Goal: Transaction & Acquisition: Purchase product/service

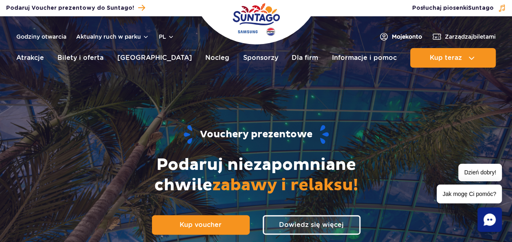
click at [406, 35] on span "Moje konto" at bounding box center [407, 37] width 30 height 8
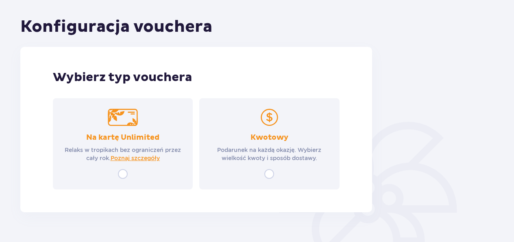
scroll to position [81, 0]
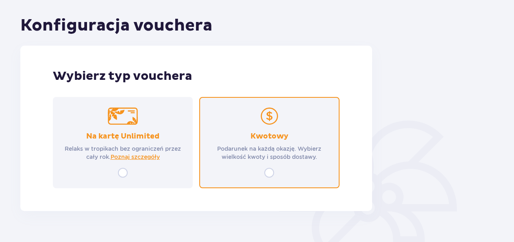
click at [270, 170] on input "radio" at bounding box center [270, 173] width 10 height 10
radio input "true"
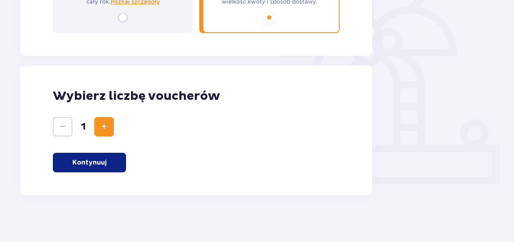
scroll to position [239, 0]
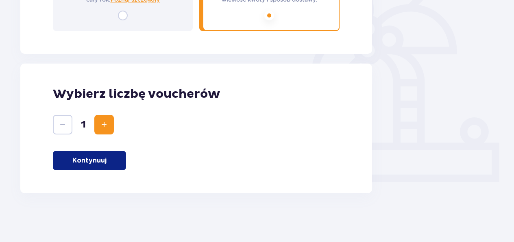
click at [109, 163] on button "Kontynuuj" at bounding box center [89, 161] width 73 height 20
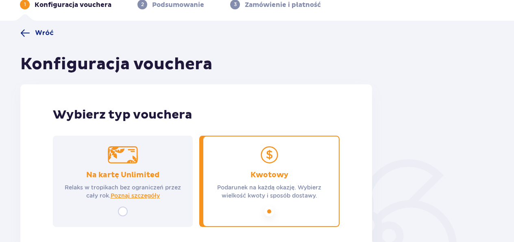
scroll to position [0, 0]
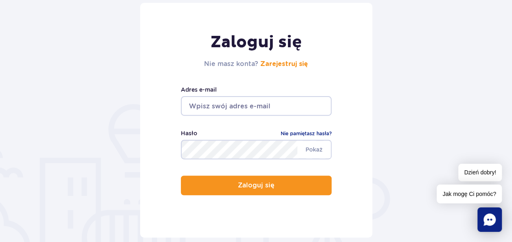
scroll to position [81, 0]
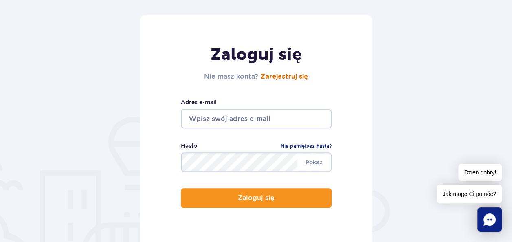
click at [280, 78] on link "Zarejestruj się" at bounding box center [284, 76] width 48 height 7
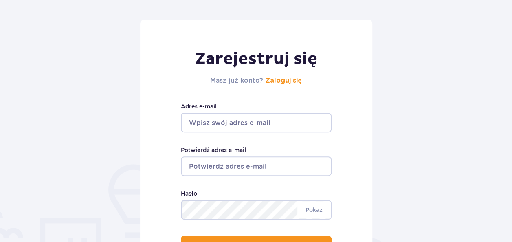
scroll to position [81, 0]
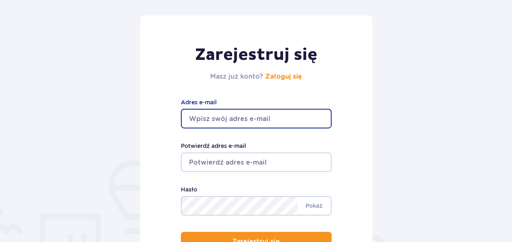
click at [242, 123] on input "Adres e-mail" at bounding box center [256, 119] width 151 height 20
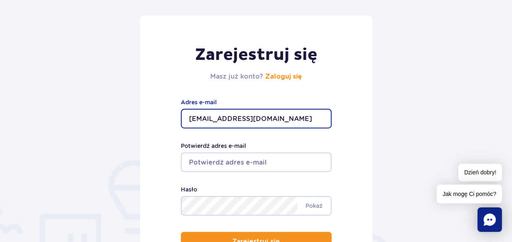
type input "[EMAIL_ADDRESS][DOMAIN_NAME]"
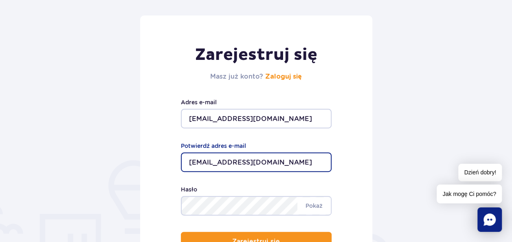
type input "[EMAIL_ADDRESS][DOMAIN_NAME]"
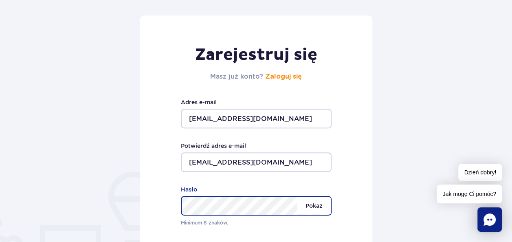
click at [322, 207] on span "Pokaż" at bounding box center [313, 205] width 33 height 17
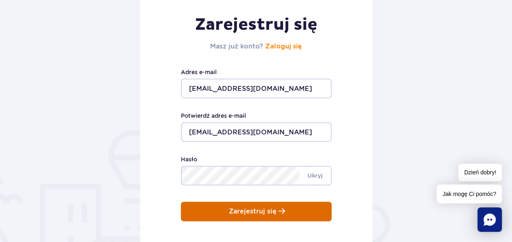
scroll to position [122, 0]
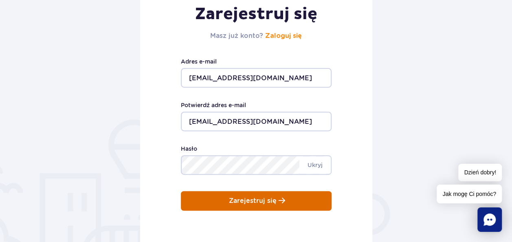
click at [298, 201] on button "Zarejestruj się" at bounding box center [256, 201] width 151 height 20
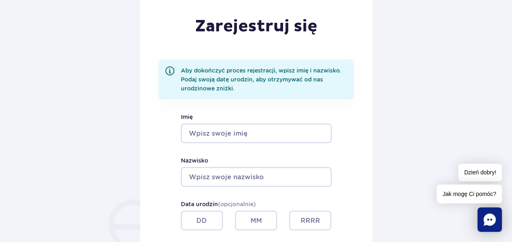
scroll to position [122, 0]
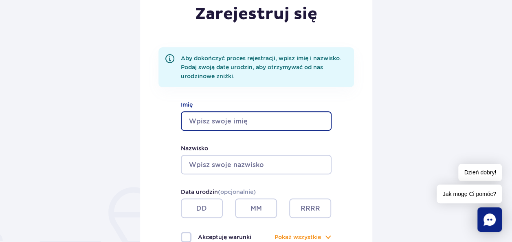
click at [282, 123] on input "Imię" at bounding box center [256, 121] width 151 height 20
type input "Mateusz"
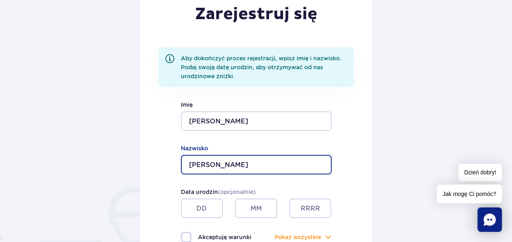
type input "Pawlak"
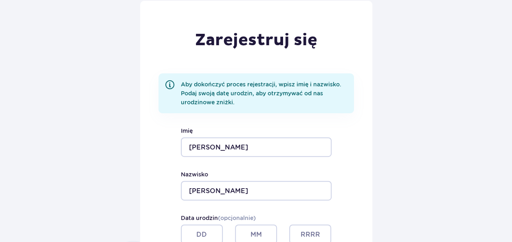
scroll to position [163, 0]
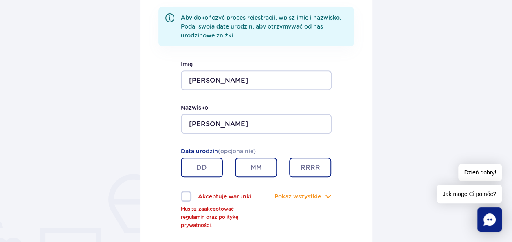
click at [208, 164] on input "text" at bounding box center [202, 168] width 42 height 20
type input "02"
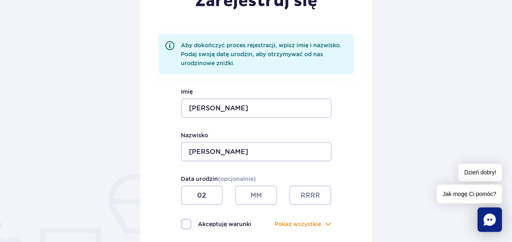
scroll to position [298, 0]
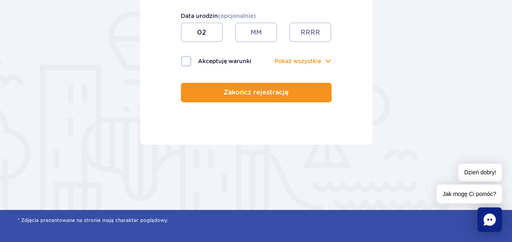
click at [254, 37] on input "text" at bounding box center [256, 32] width 42 height 20
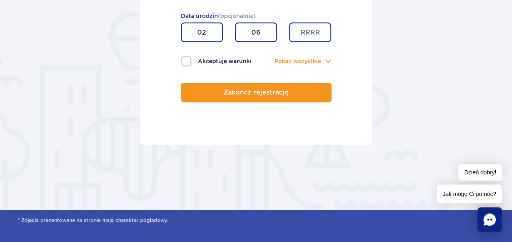
type input "06"
type input "1998"
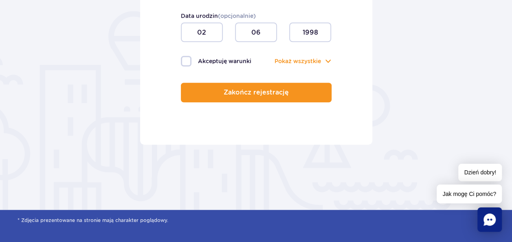
click at [186, 59] on label "Akceptuję warunki Musisz zaakceptować regulamin oraz politykę prywatności." at bounding box center [218, 61] width 75 height 11
click at [186, 57] on input "Akceptuję warunki Musisz zaakceptować regulamin oraz politykę prywatności." at bounding box center [185, 57] width 9 height 2
checkbox input "true"
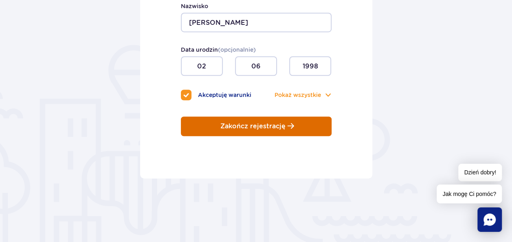
scroll to position [257, 0]
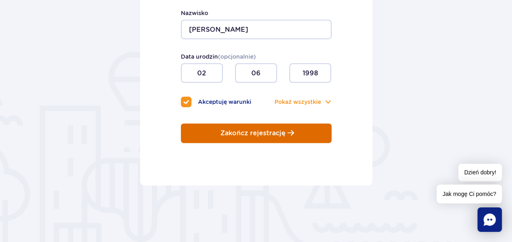
click at [268, 133] on p "Zakończ rejestrację" at bounding box center [252, 132] width 65 height 7
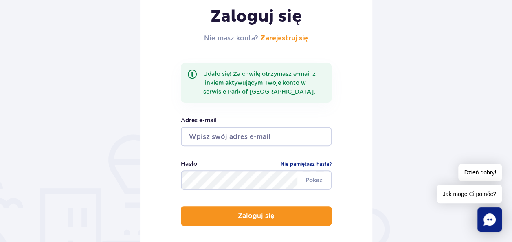
scroll to position [163, 0]
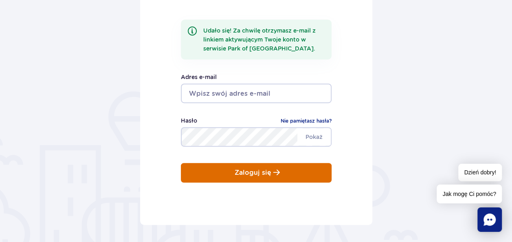
type input "mateusz.d.pawlak98@gmail.com"
click at [250, 173] on p "Zaloguj się" at bounding box center [252, 172] width 37 height 7
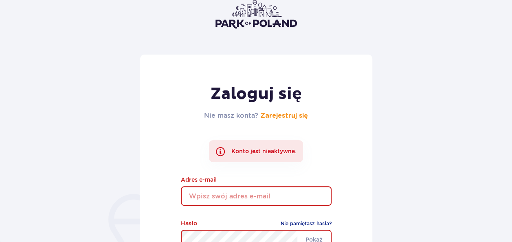
scroll to position [81, 0]
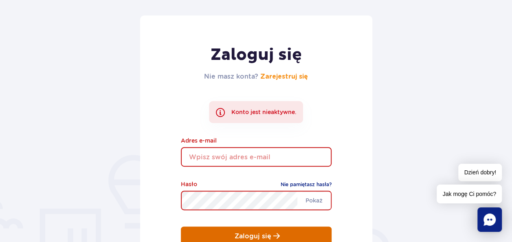
type input "[PERSON_NAME][EMAIL_ADDRESS][DOMAIN_NAME]"
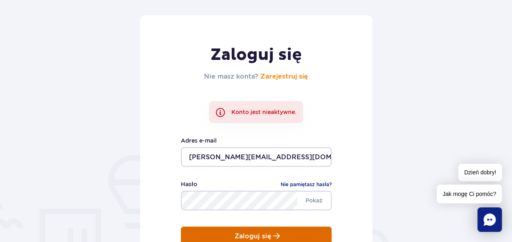
click at [257, 230] on button "Zaloguj się" at bounding box center [256, 236] width 151 height 20
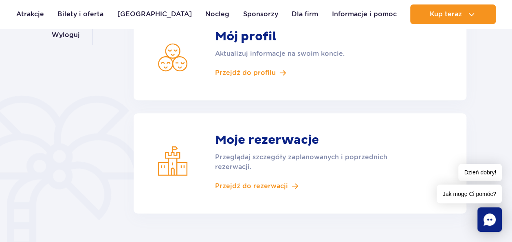
scroll to position [122, 0]
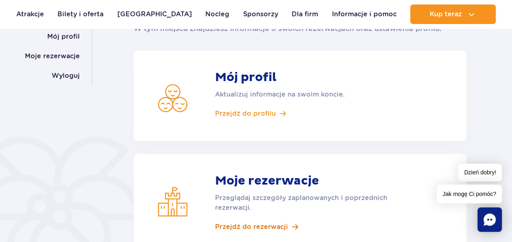
click at [252, 227] on span "Przejdź do rezerwacji" at bounding box center [251, 226] width 73 height 9
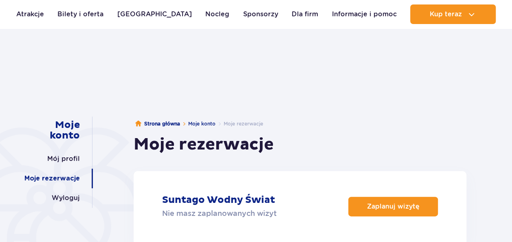
scroll to position [81, 0]
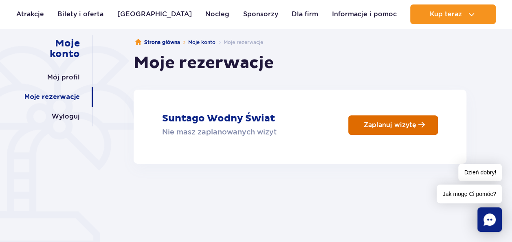
click at [369, 125] on p "Zaplanuj wizytę" at bounding box center [389, 125] width 53 height 8
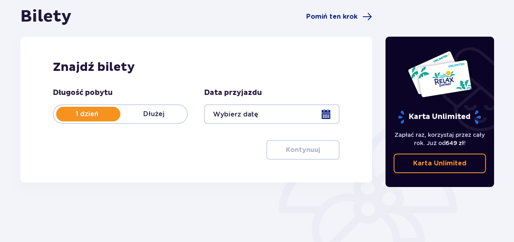
scroll to position [81, 0]
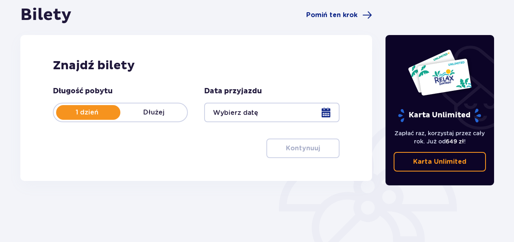
click at [315, 112] on div at bounding box center [271, 113] width 135 height 20
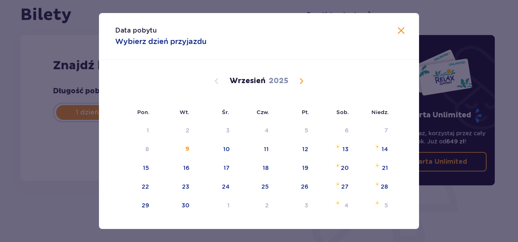
click at [301, 82] on span "Calendar" at bounding box center [301, 81] width 10 height 10
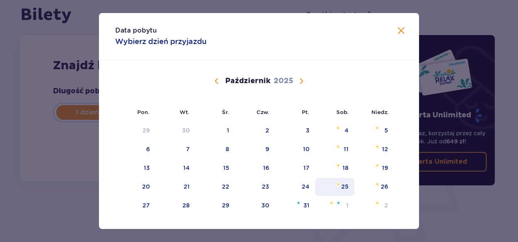
click at [343, 188] on div "25" at bounding box center [344, 186] width 7 height 8
type input "[DATE]"
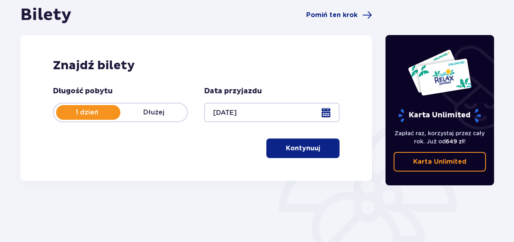
scroll to position [41, 0]
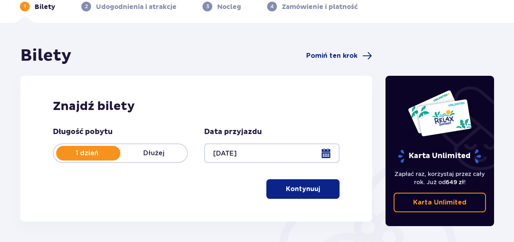
click at [306, 193] on button "Kontynuuj" at bounding box center [303, 189] width 73 height 20
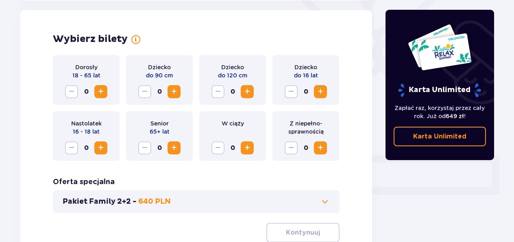
scroll to position [226, 0]
click at [105, 95] on span "Increase" at bounding box center [101, 91] width 10 height 10
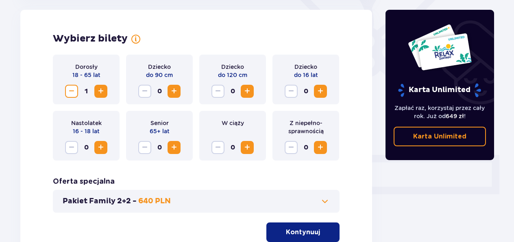
click at [105, 95] on span "Increase" at bounding box center [101, 91] width 10 height 10
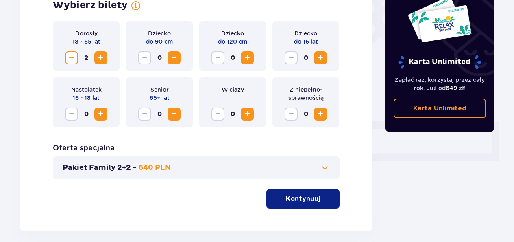
scroll to position [267, 0]
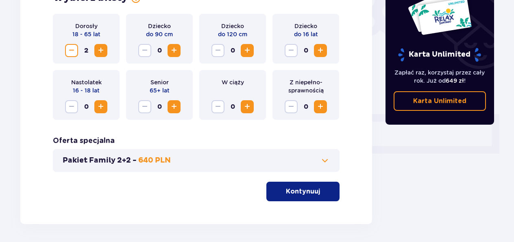
click at [307, 198] on button "Kontynuuj" at bounding box center [303, 192] width 73 height 20
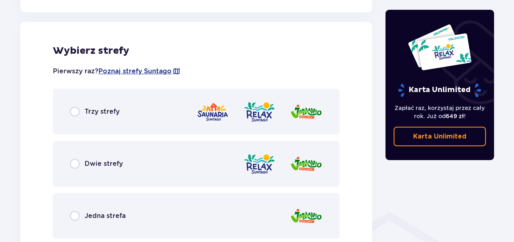
scroll to position [452, 0]
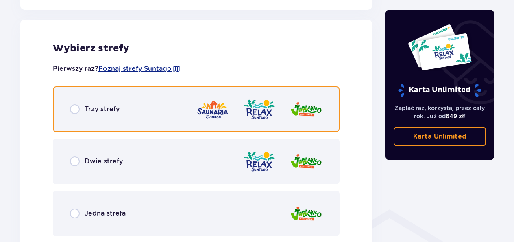
click at [77, 108] on input "radio" at bounding box center [75, 109] width 10 height 10
radio input "true"
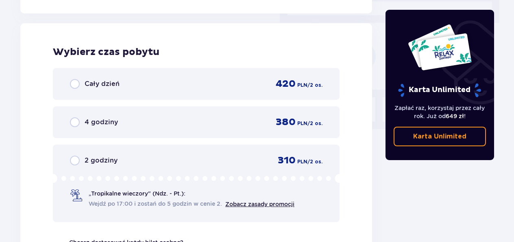
scroll to position [735, 0]
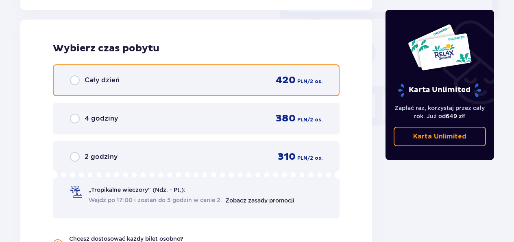
click at [75, 83] on input "radio" at bounding box center [75, 80] width 10 height 10
radio input "true"
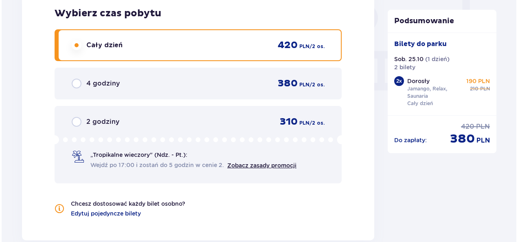
scroll to position [892, 0]
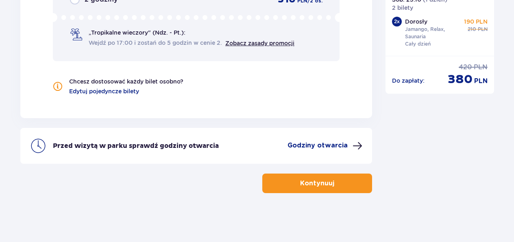
click at [320, 147] on p "Godziny otwarcia" at bounding box center [318, 145] width 60 height 9
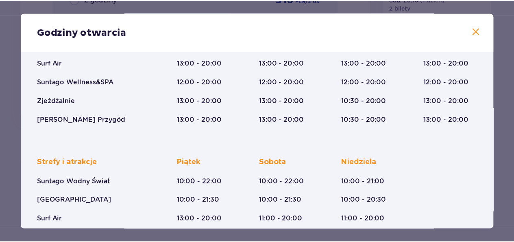
scroll to position [93, 0]
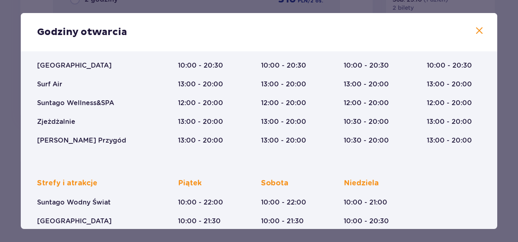
click at [474, 33] on span at bounding box center [479, 31] width 10 height 10
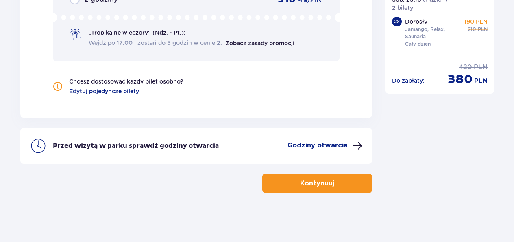
click at [344, 181] on button "Kontynuuj" at bounding box center [318, 183] width 110 height 20
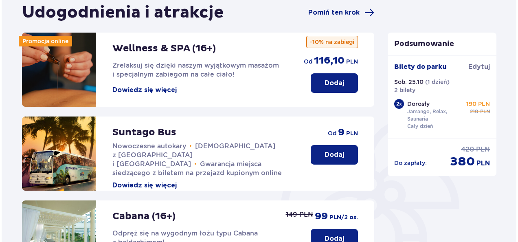
scroll to position [66, 0]
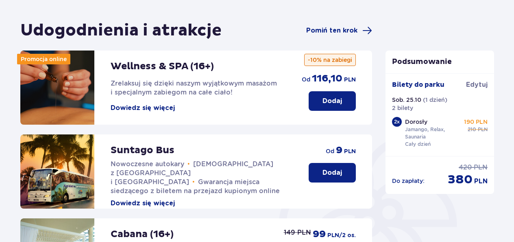
click at [142, 109] on button "Dowiedz się więcej" at bounding box center [143, 107] width 64 height 9
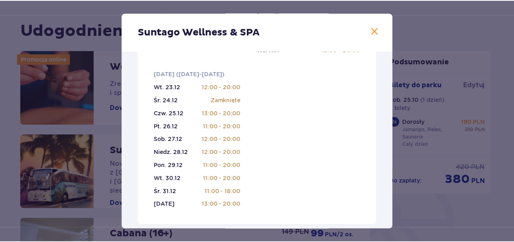
scroll to position [407, 0]
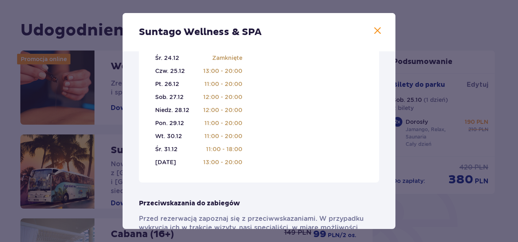
click at [378, 36] on button at bounding box center [377, 31] width 10 height 10
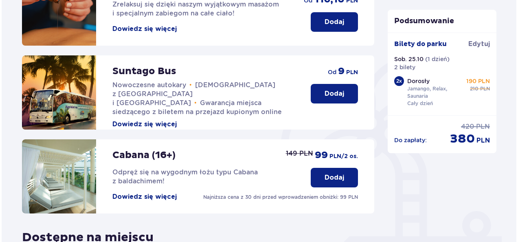
scroll to position [188, 0]
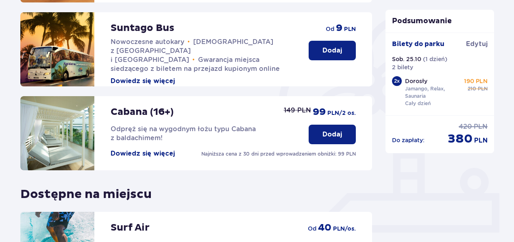
click at [144, 155] on button "Dowiedz się więcej" at bounding box center [143, 153] width 64 height 9
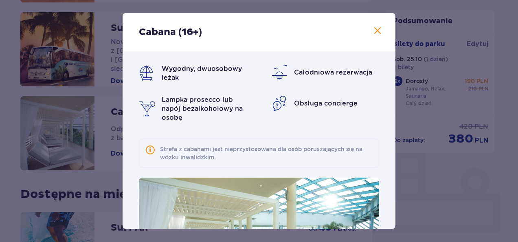
click at [378, 27] on span at bounding box center [377, 31] width 10 height 10
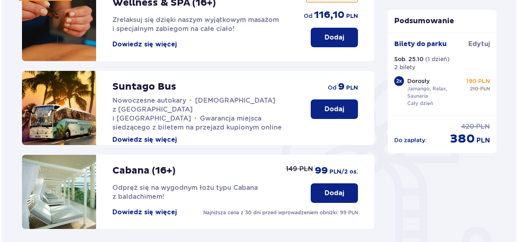
scroll to position [107, 0]
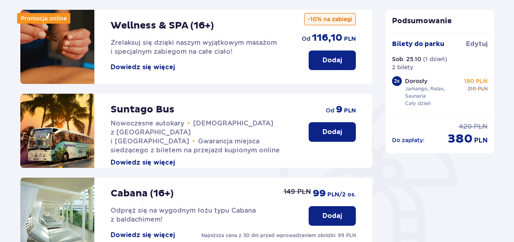
click at [159, 70] on button "Dowiedz się więcej" at bounding box center [143, 67] width 64 height 9
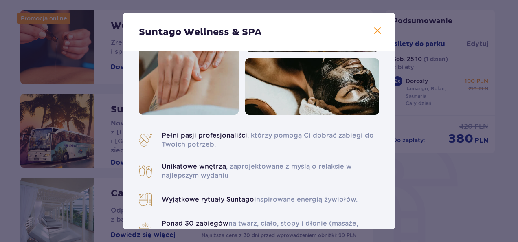
scroll to position [122, 0]
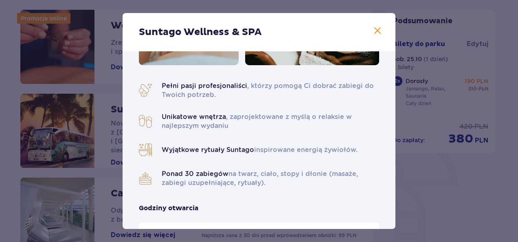
click at [372, 26] on span at bounding box center [377, 31] width 10 height 10
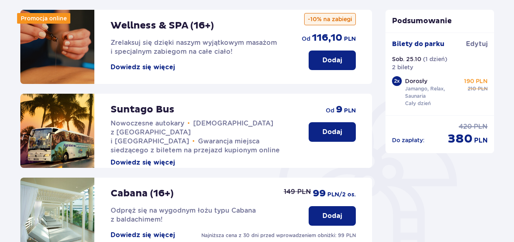
click at [141, 68] on button "Dowiedz się więcej" at bounding box center [143, 67] width 64 height 9
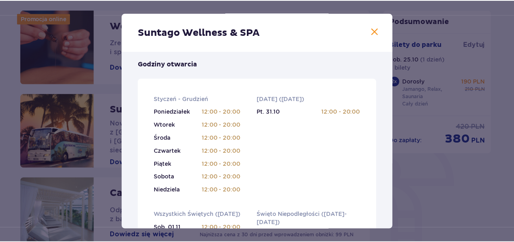
scroll to position [244, 0]
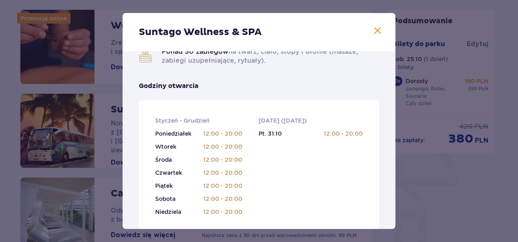
click at [373, 33] on span at bounding box center [377, 31] width 10 height 10
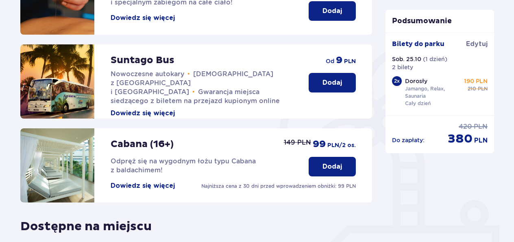
scroll to position [107, 0]
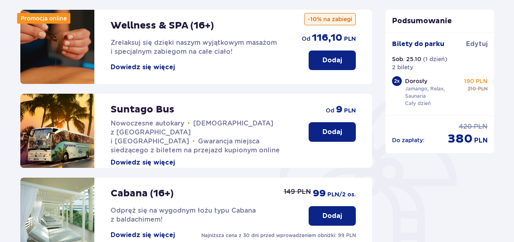
click at [153, 70] on button "Dowiedz się więcej" at bounding box center [143, 67] width 64 height 9
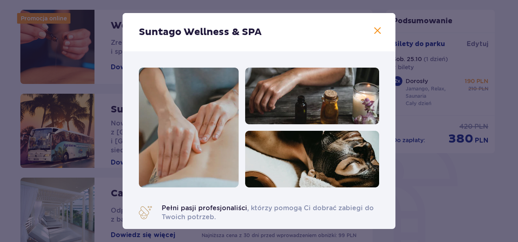
click at [374, 27] on span at bounding box center [377, 31] width 10 height 10
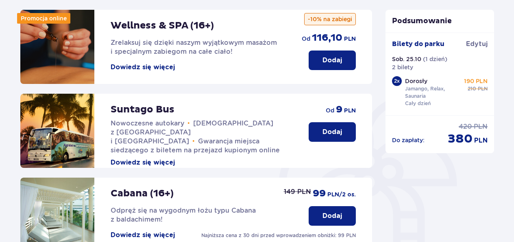
click at [327, 56] on p "Dodaj" at bounding box center [333, 60] width 20 height 9
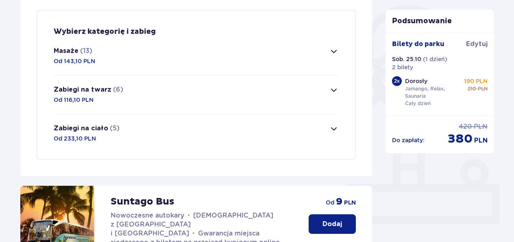
scroll to position [156, 0]
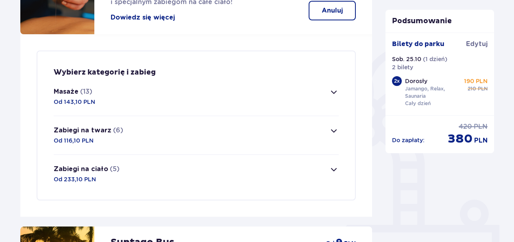
click at [335, 173] on span "button" at bounding box center [334, 169] width 10 height 10
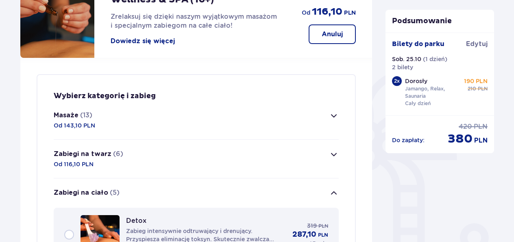
scroll to position [66, 0]
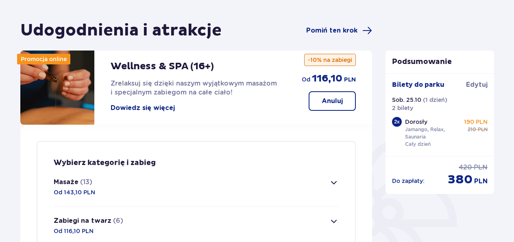
click at [329, 99] on p "Anuluj" at bounding box center [332, 100] width 21 height 9
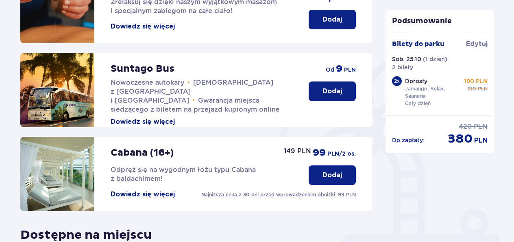
click at [320, 172] on button "Dodaj" at bounding box center [332, 175] width 47 height 20
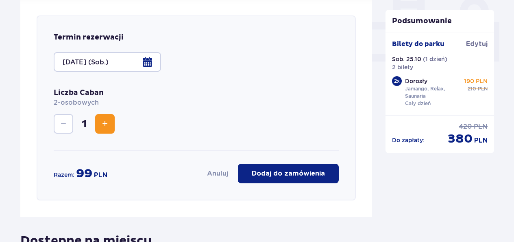
scroll to position [365, 0]
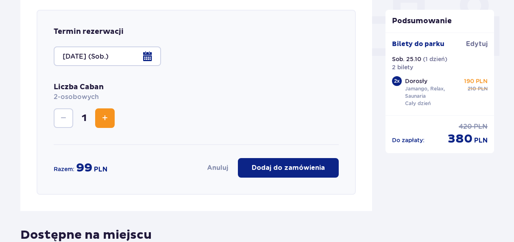
click at [112, 120] on button "Increase" at bounding box center [105, 118] width 20 height 20
click at [70, 121] on button "Decrease" at bounding box center [64, 118] width 20 height 20
click at [293, 162] on button "Dodaj do zamówienia" at bounding box center [288, 168] width 101 height 20
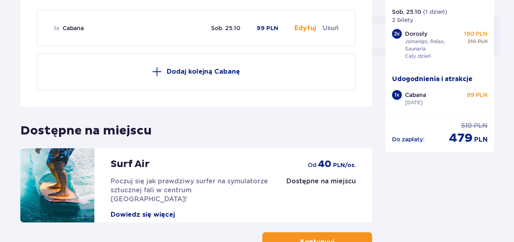
scroll to position [423, 0]
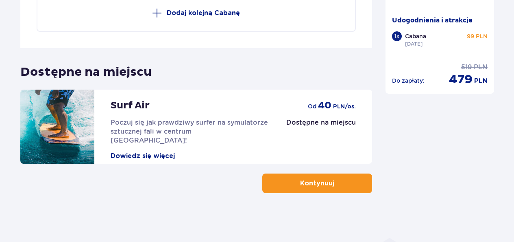
click at [300, 182] on p "Kontynuuj" at bounding box center [317, 183] width 34 height 9
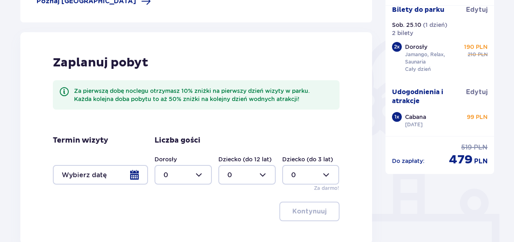
scroll to position [204, 0]
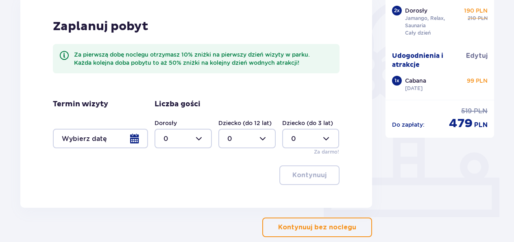
click at [197, 138] on div at bounding box center [183, 139] width 57 height 20
click at [172, 195] on div "2" at bounding box center [183, 197] width 39 height 9
type input "2"
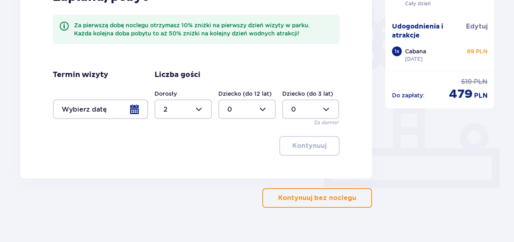
scroll to position [247, 0]
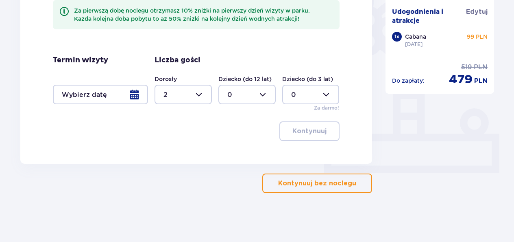
click at [130, 97] on div at bounding box center [100, 95] width 95 height 20
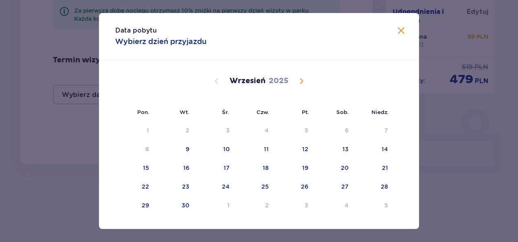
click at [301, 83] on span "Calendar" at bounding box center [301, 81] width 10 height 10
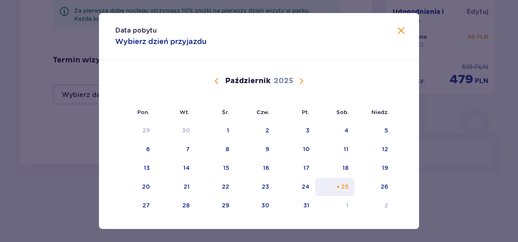
click at [338, 186] on div "Choose sobota, 25 października 2025 as your check-in date. It’s available." at bounding box center [337, 186] width 5 height 5
click at [385, 188] on div "26" at bounding box center [384, 186] width 7 height 8
type input "25.10.25 - 26.10.25"
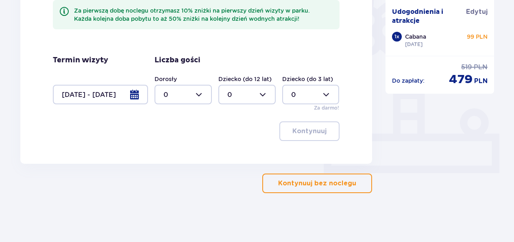
click at [201, 94] on div at bounding box center [183, 95] width 57 height 20
click at [173, 151] on div "2" at bounding box center [183, 153] width 39 height 9
type input "2"
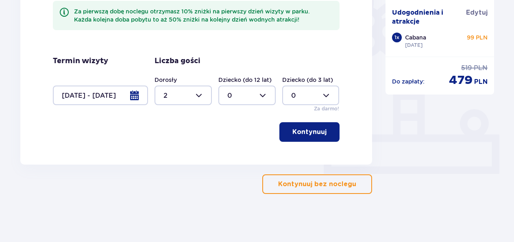
scroll to position [247, 0]
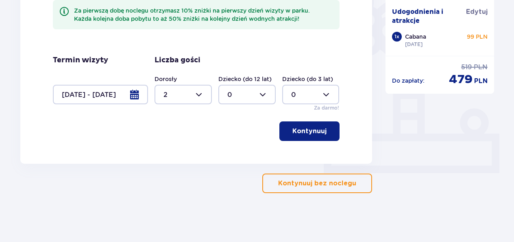
click at [311, 138] on button "Kontynuuj" at bounding box center [310, 131] width 60 height 20
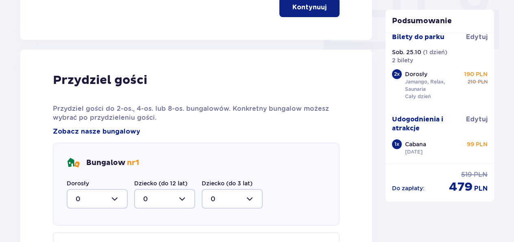
scroll to position [411, 0]
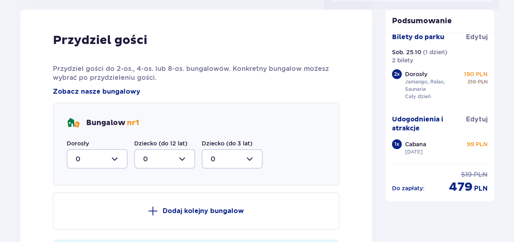
click at [115, 155] on div at bounding box center [97, 159] width 61 height 20
click at [79, 212] on span "2" at bounding box center [97, 217] width 59 height 17
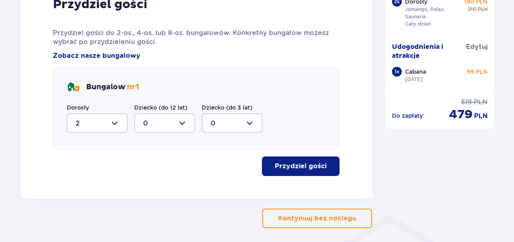
scroll to position [452, 0]
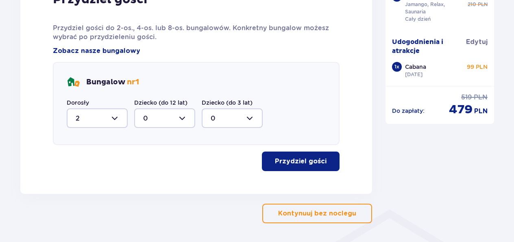
click at [298, 158] on p "Przydziel gości" at bounding box center [301, 161] width 52 height 9
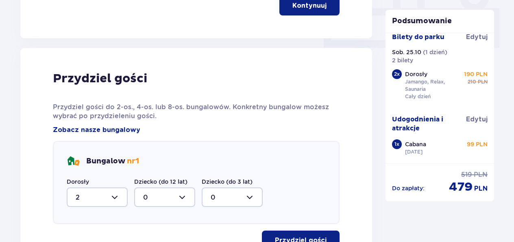
scroll to position [361, 0]
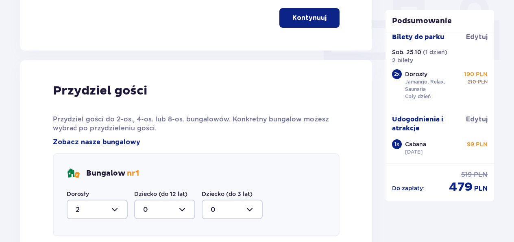
click at [122, 211] on div at bounding box center [97, 209] width 61 height 20
click at [90, 147] on div "0" at bounding box center [97, 150] width 43 height 9
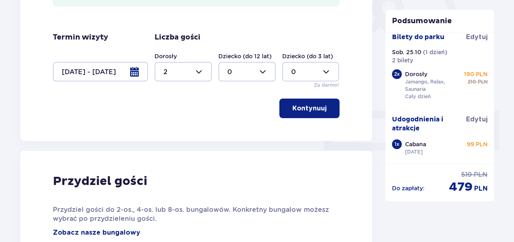
scroll to position [239, 0]
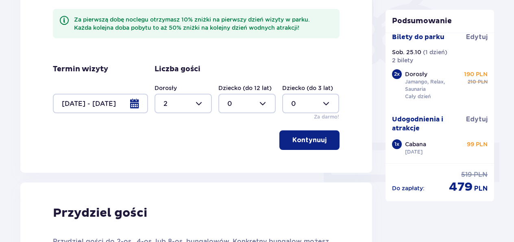
click at [308, 138] on p "Kontynuuj" at bounding box center [310, 140] width 34 height 9
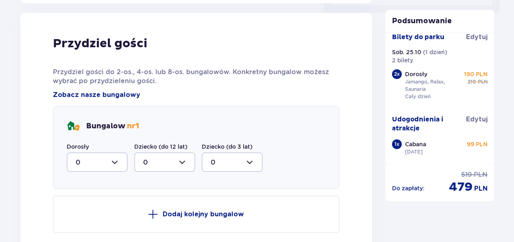
scroll to position [358, 0]
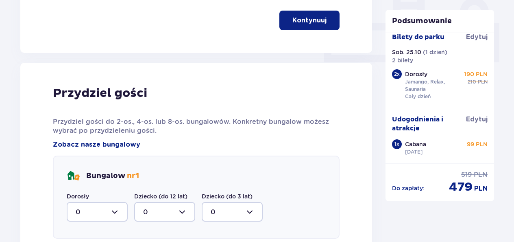
click at [108, 204] on div at bounding box center [97, 212] width 61 height 20
click at [96, 187] on div "2" at bounding box center [97, 186] width 43 height 9
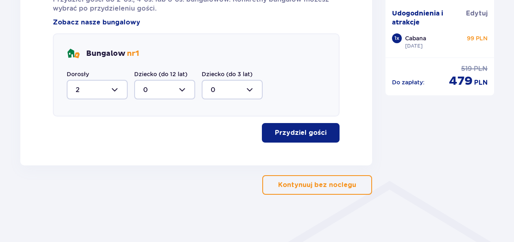
scroll to position [482, 0]
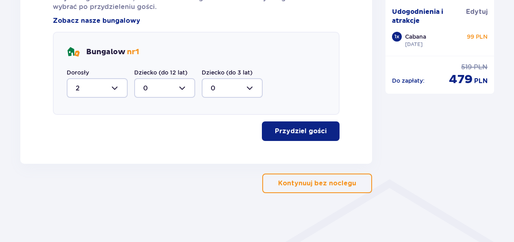
click at [292, 138] on button "Przydziel gości" at bounding box center [301, 131] width 78 height 20
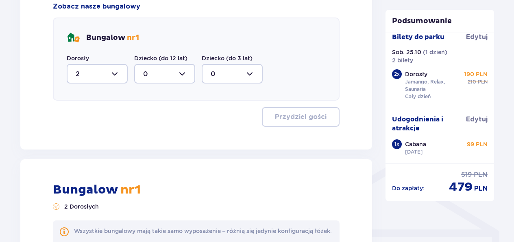
scroll to position [449, 0]
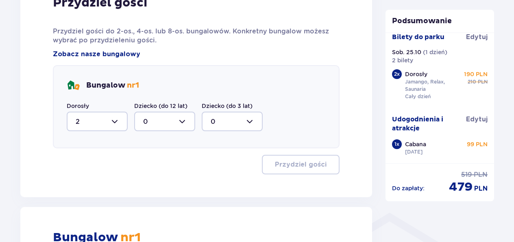
click at [117, 123] on div at bounding box center [97, 122] width 61 height 20
click at [87, 145] on div "0" at bounding box center [97, 146] width 43 height 9
type input "0"
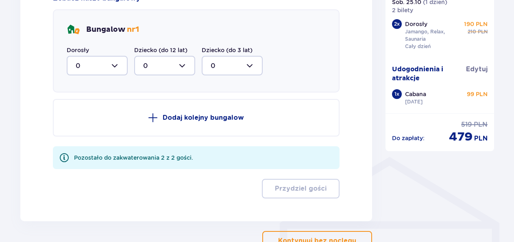
scroll to position [530, 0]
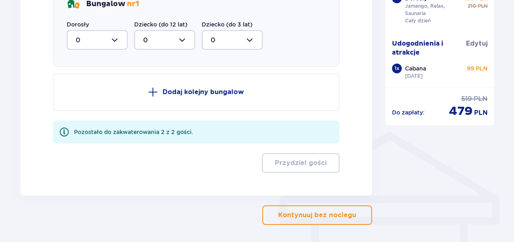
click at [323, 214] on p "Kontynuuj bez noclegu" at bounding box center [317, 214] width 78 height 9
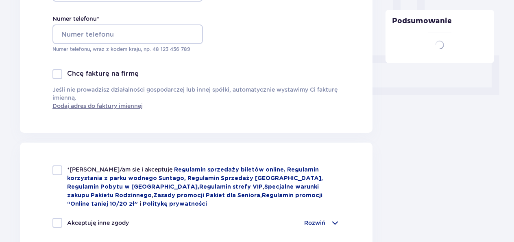
type input "[PERSON_NAME]"
type input "[PERSON_NAME][EMAIL_ADDRESS][DOMAIN_NAME]"
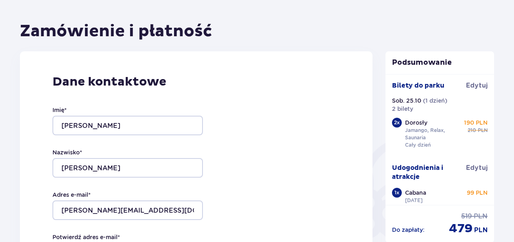
scroll to position [106, 0]
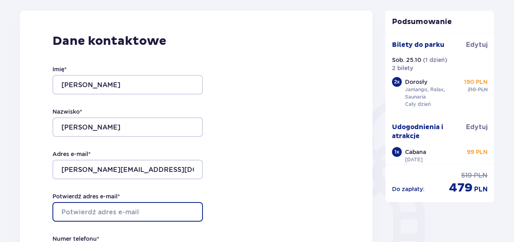
click at [91, 215] on input "Potwierdź adres e-mail *" at bounding box center [128, 212] width 151 height 20
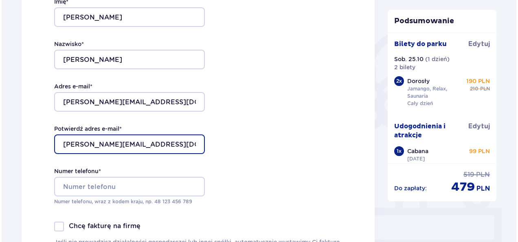
scroll to position [269, 0]
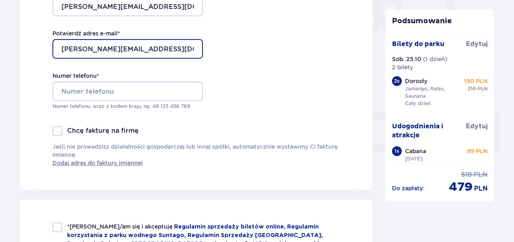
type input "mateusz.d.pawlak98@gmail.cm"
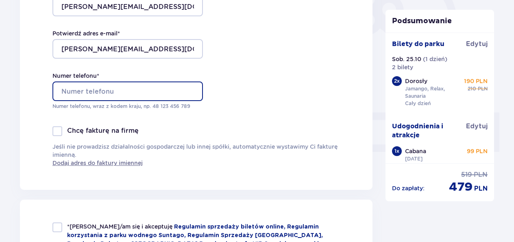
click at [143, 93] on input "Numer telefonu *" at bounding box center [128, 91] width 151 height 20
type input "667082193"
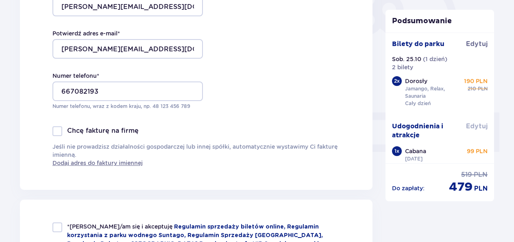
click at [473, 122] on span "Edytuj" at bounding box center [477, 126] width 22 height 9
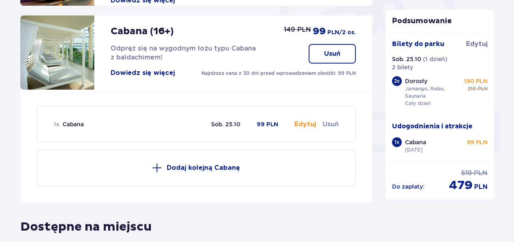
click at [164, 73] on button "Dowiedz się więcej" at bounding box center [143, 72] width 64 height 9
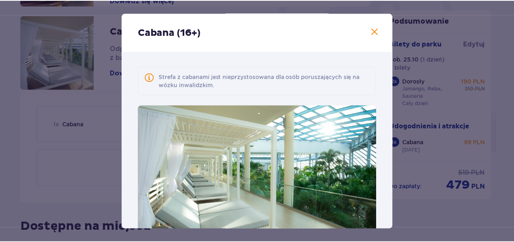
scroll to position [98, 0]
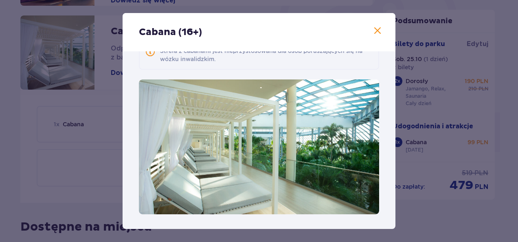
click at [377, 29] on span at bounding box center [377, 31] width 10 height 10
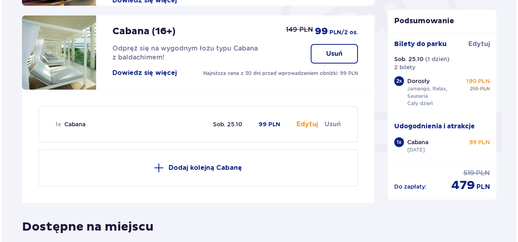
scroll to position [228, 0]
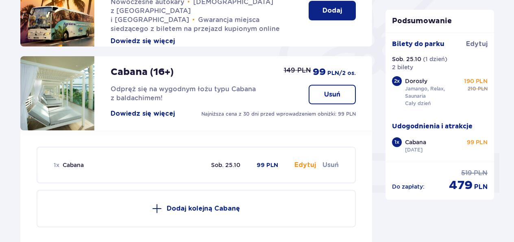
click at [159, 116] on button "Dowiedz się więcej" at bounding box center [143, 113] width 64 height 9
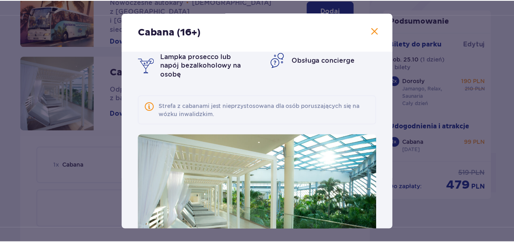
scroll to position [17, 0]
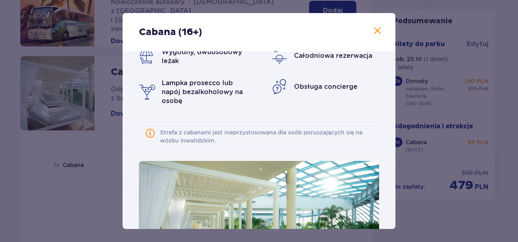
click at [376, 31] on span at bounding box center [377, 31] width 10 height 10
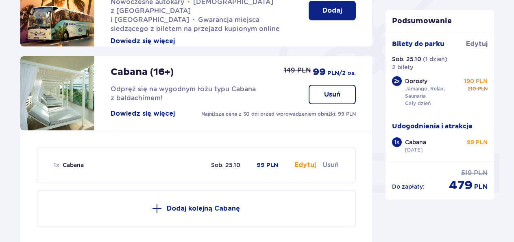
click at [332, 97] on p "Usuń" at bounding box center [332, 94] width 16 height 9
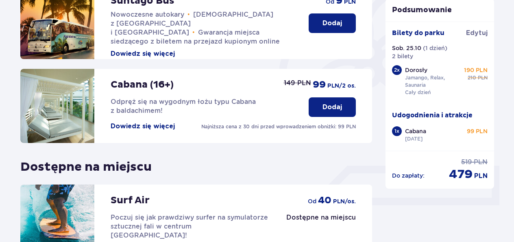
scroll to position [285, 0]
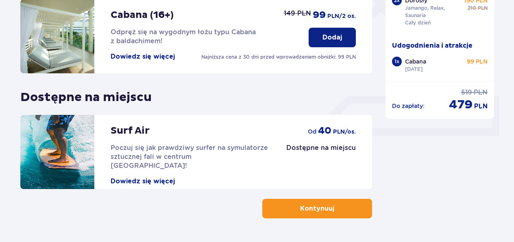
click at [350, 208] on button "Kontynuuj" at bounding box center [318, 209] width 110 height 20
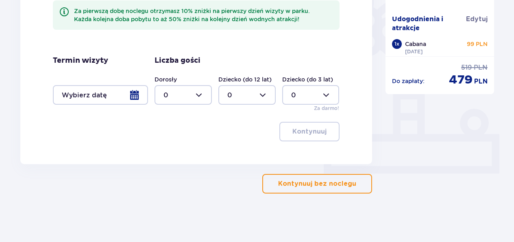
scroll to position [247, 0]
click at [340, 179] on p "Kontynuuj bez noclegu" at bounding box center [317, 183] width 78 height 9
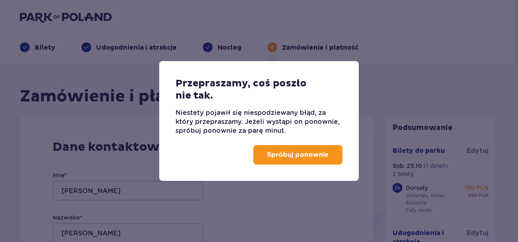
click at [324, 154] on p "Spróbuj ponownie" at bounding box center [297, 154] width 61 height 9
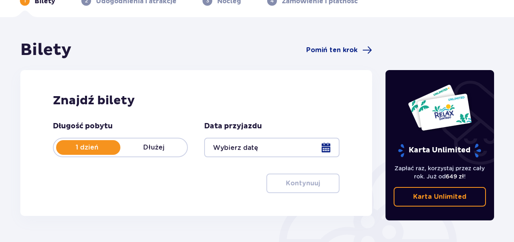
scroll to position [81, 0]
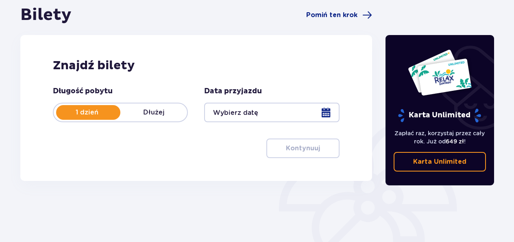
click at [277, 112] on div at bounding box center [271, 113] width 135 height 20
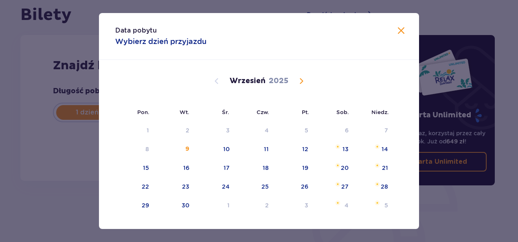
click at [300, 86] on div "[DATE]" at bounding box center [258, 90] width 269 height 61
click at [300, 82] on span "Calendar" at bounding box center [301, 81] width 10 height 10
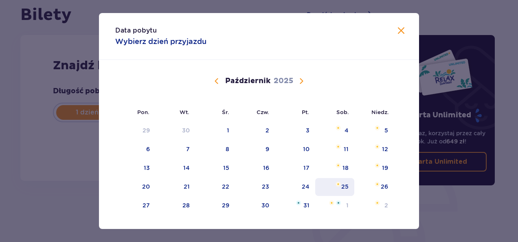
click at [337, 183] on img "sobota, 25 października 2025" at bounding box center [337, 184] width 5 height 5
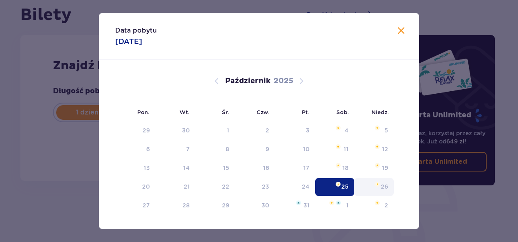
type input "[DATE]"
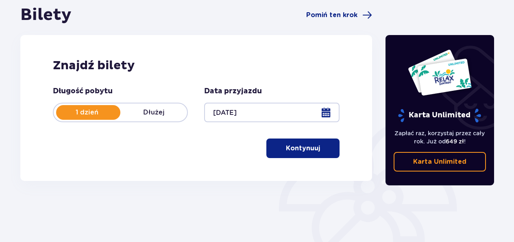
click at [312, 150] on p "Kontynuuj" at bounding box center [303, 148] width 34 height 9
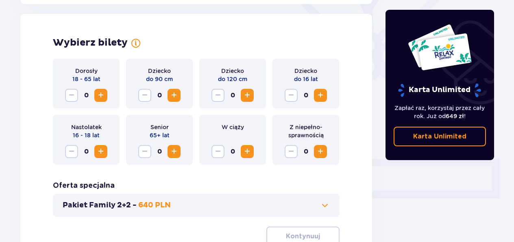
scroll to position [226, 0]
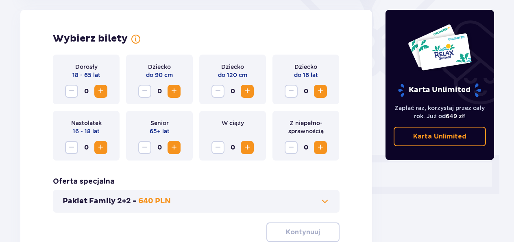
click at [107, 90] on button "Increase" at bounding box center [100, 91] width 13 height 13
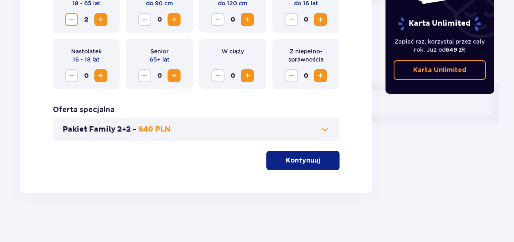
click at [304, 160] on p "Kontynuuj" at bounding box center [303, 160] width 34 height 9
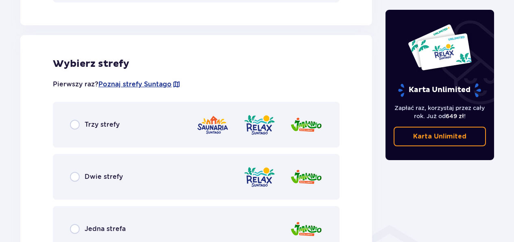
scroll to position [452, 0]
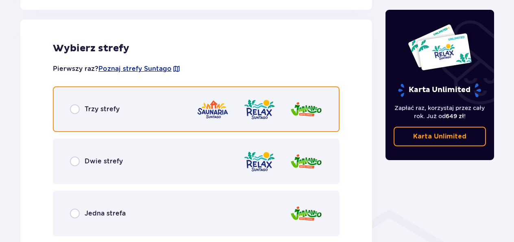
click at [76, 113] on input "radio" at bounding box center [75, 109] width 10 height 10
radio input "true"
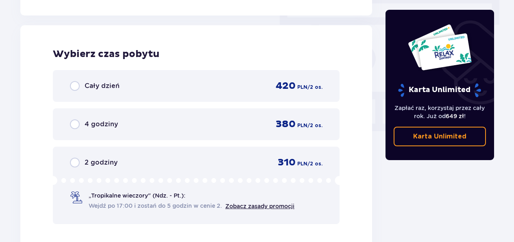
scroll to position [735, 0]
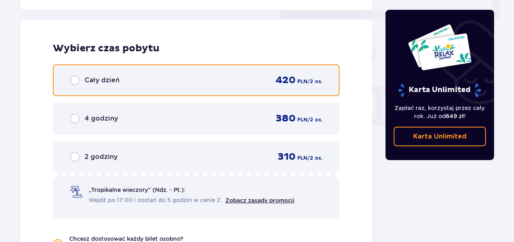
click at [79, 79] on input "radio" at bounding box center [75, 80] width 10 height 10
radio input "true"
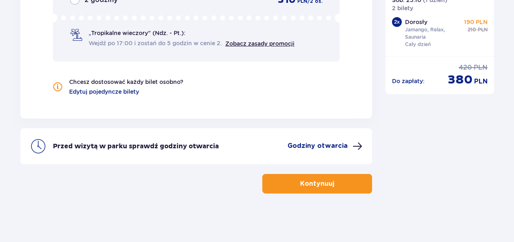
scroll to position [892, 0]
click at [319, 186] on p "Kontynuuj" at bounding box center [317, 183] width 34 height 9
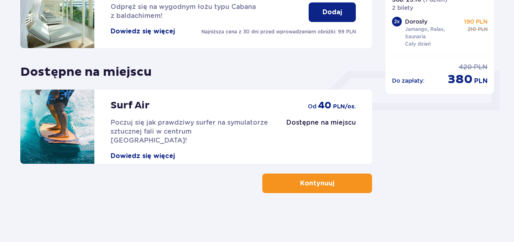
click at [316, 174] on button "Kontynuuj" at bounding box center [318, 183] width 110 height 20
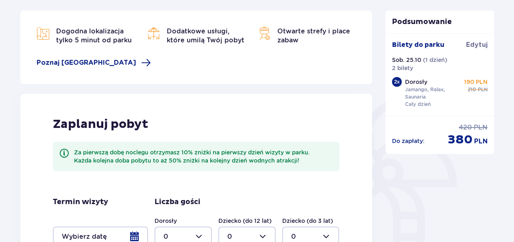
scroll to position [247, 0]
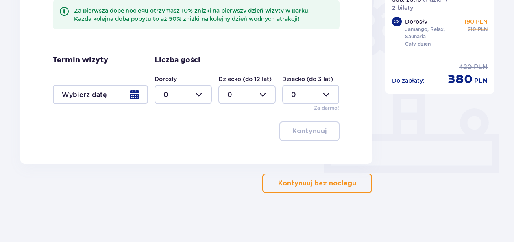
click at [298, 183] on p "Kontynuuj bez noclegu" at bounding box center [317, 183] width 78 height 9
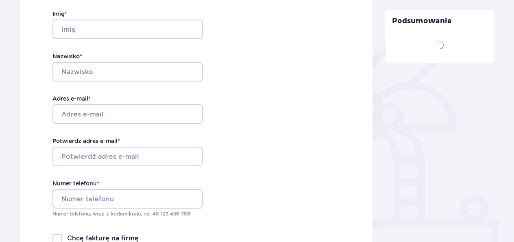
type input "Mateusz"
type input "Pawlak"
type input "mateusz.d.pawlak98@gmail.com"
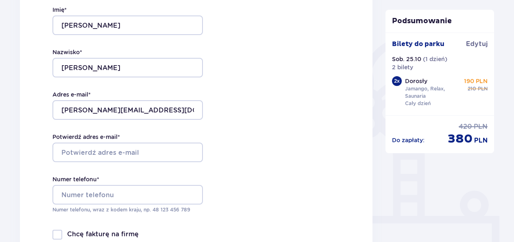
scroll to position [194, 0]
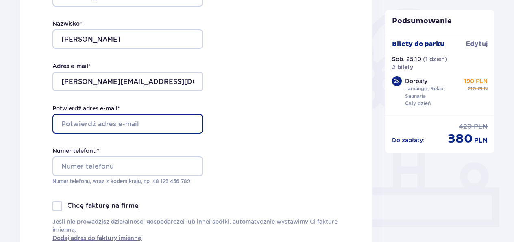
click at [130, 124] on input "Potwierdź adres e-mail *" at bounding box center [128, 124] width 151 height 20
type input "mateusz.d.pawlak98@gmail.com"
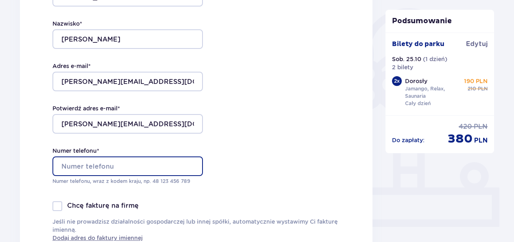
click at [149, 167] on input "Numer telefonu *" at bounding box center [128, 166] width 151 height 20
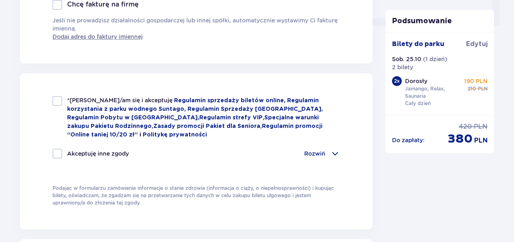
scroll to position [397, 0]
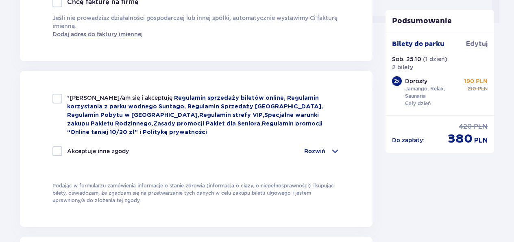
type input "667082193"
click at [55, 100] on div at bounding box center [58, 99] width 10 height 10
checkbox input "true"
click at [59, 148] on div at bounding box center [58, 151] width 10 height 10
checkbox input "true"
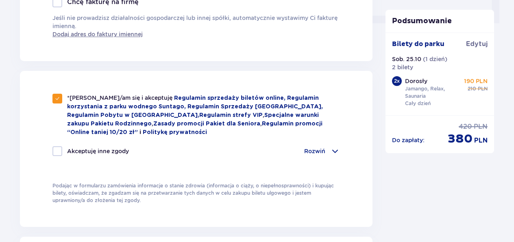
checkbox input "true"
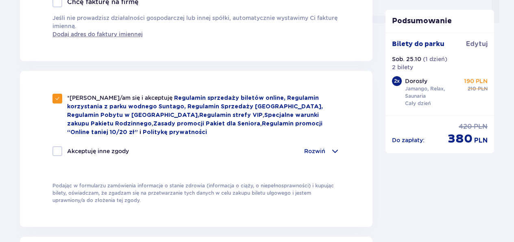
checkbox input "true"
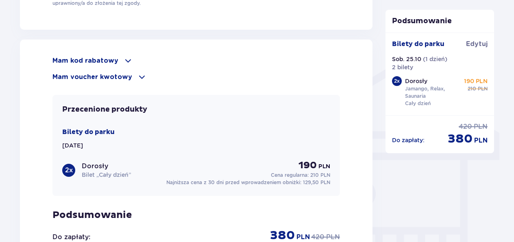
scroll to position [641, 0]
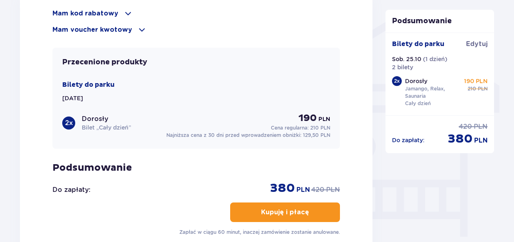
click at [123, 12] on span at bounding box center [128, 14] width 10 height 10
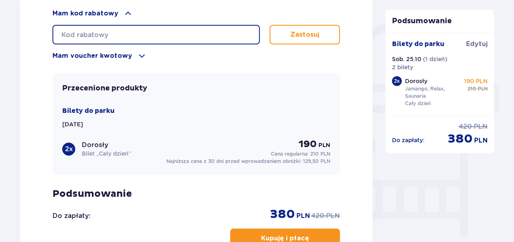
click at [128, 33] on input "text" at bounding box center [157, 35] width 208 height 20
paste input "nie potrzeba kodu"
type input "nie potrzeba kodu"
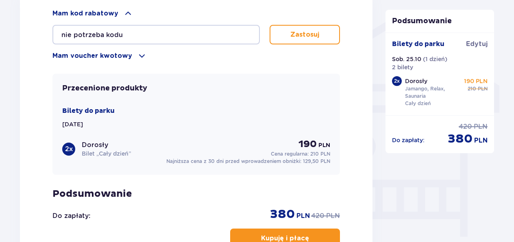
click at [301, 33] on p "Zastosuj" at bounding box center [305, 34] width 29 height 9
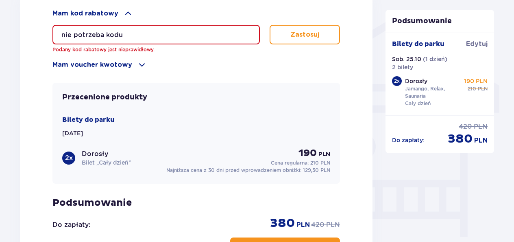
click at [210, 28] on input "nie potrzeba kodu" at bounding box center [157, 35] width 208 height 20
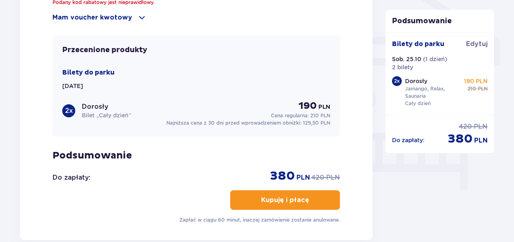
scroll to position [723, 0]
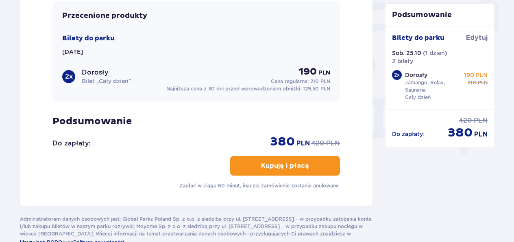
click at [304, 158] on button "Kupuję i płacę" at bounding box center [285, 166] width 110 height 20
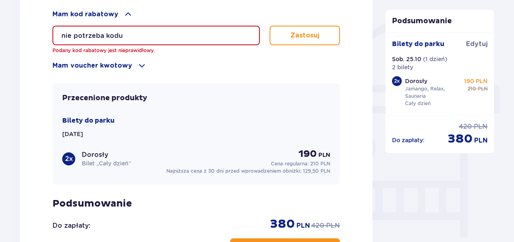
scroll to position [595, 0]
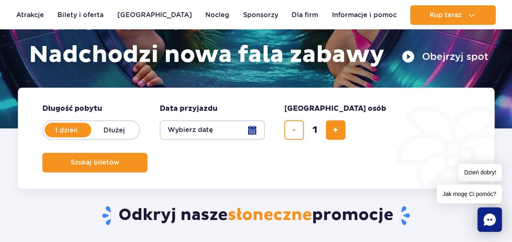
scroll to position [204, 0]
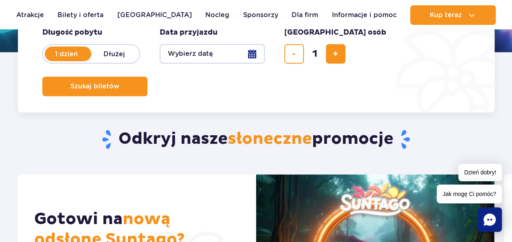
click at [249, 56] on button "Wybierz datę" at bounding box center [212, 54] width 105 height 20
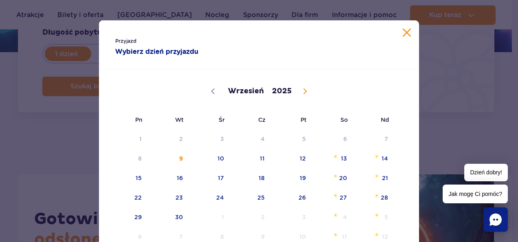
click at [302, 89] on icon at bounding box center [305, 91] width 6 height 6
select select "9"
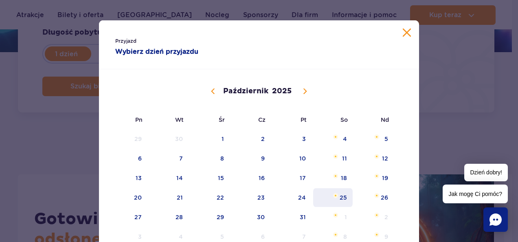
click at [331, 192] on span "25" at bounding box center [332, 197] width 41 height 19
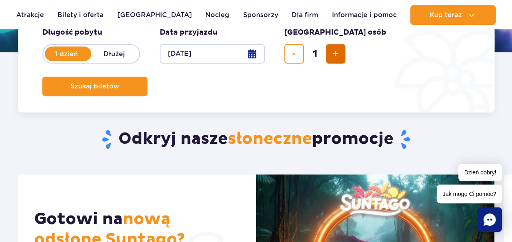
click at [331, 49] on button "dodaj bilet" at bounding box center [336, 54] width 20 height 20
type input "2"
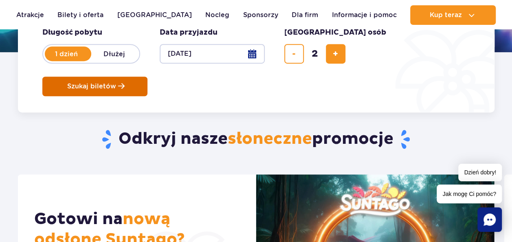
click at [147, 77] on button "Szukaj biletów" at bounding box center [94, 87] width 105 height 20
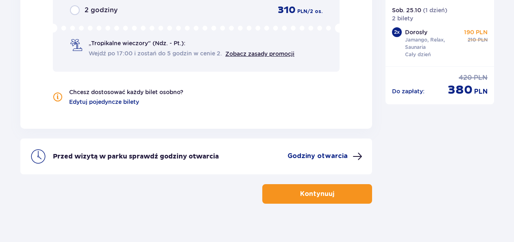
scroll to position [892, 0]
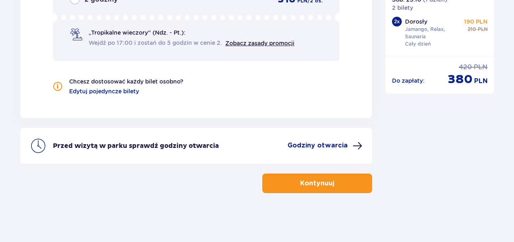
click at [304, 181] on p "Kontynuuj" at bounding box center [317, 183] width 34 height 9
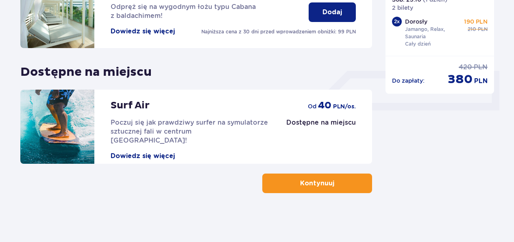
click at [301, 185] on p "Kontynuuj" at bounding box center [317, 183] width 34 height 9
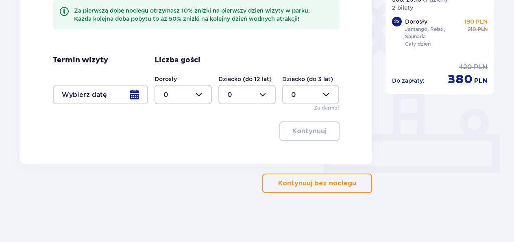
click at [302, 185] on p "Kontynuuj bez noclegu" at bounding box center [317, 183] width 78 height 9
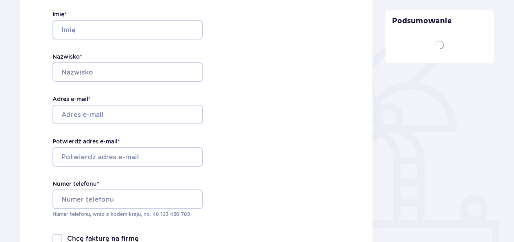
type input "[PERSON_NAME]"
type input "[PERSON_NAME][EMAIL_ADDRESS][DOMAIN_NAME]"
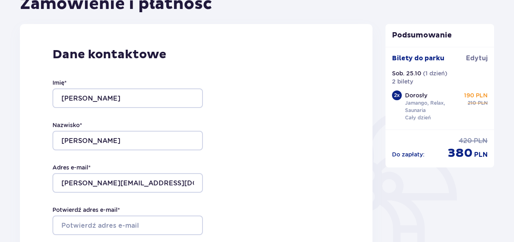
scroll to position [163, 0]
